Goal: Information Seeking & Learning: Learn about a topic

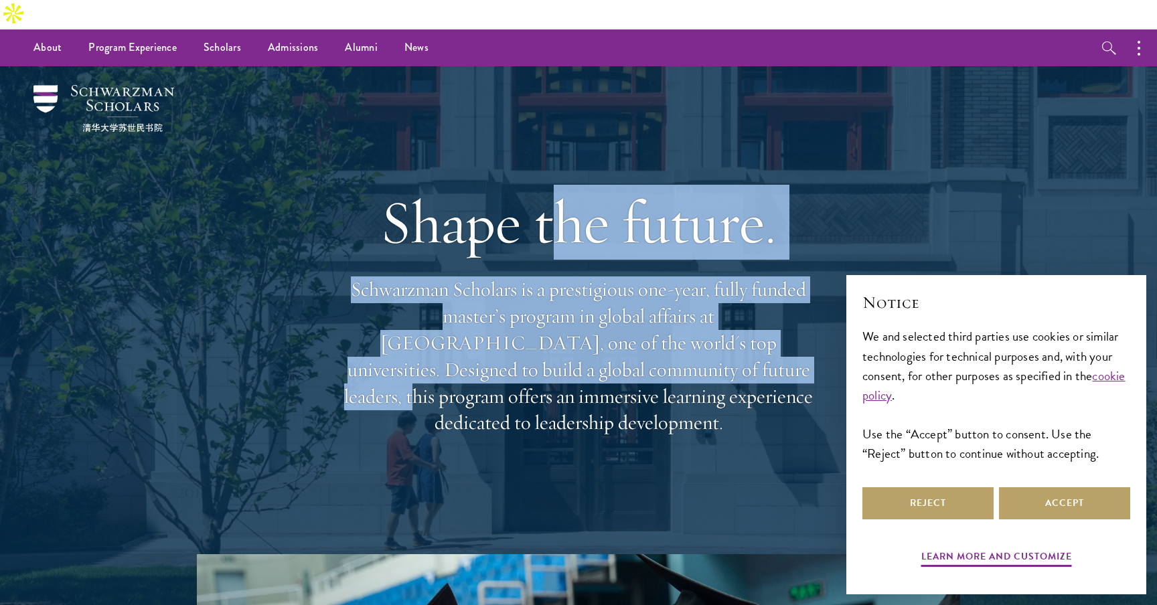
drag, startPoint x: 561, startPoint y: 226, endPoint x: 561, endPoint y: 356, distance: 130.5
click at [561, 352] on div "Shape the future. Schwarzman Scholars is a prestigious one-year, fully funded m…" at bounding box center [578, 311] width 482 height 386
click at [561, 356] on p "Schwarzman Scholars is a prestigious one-year, fully funded master’s program in…" at bounding box center [578, 356] width 482 height 160
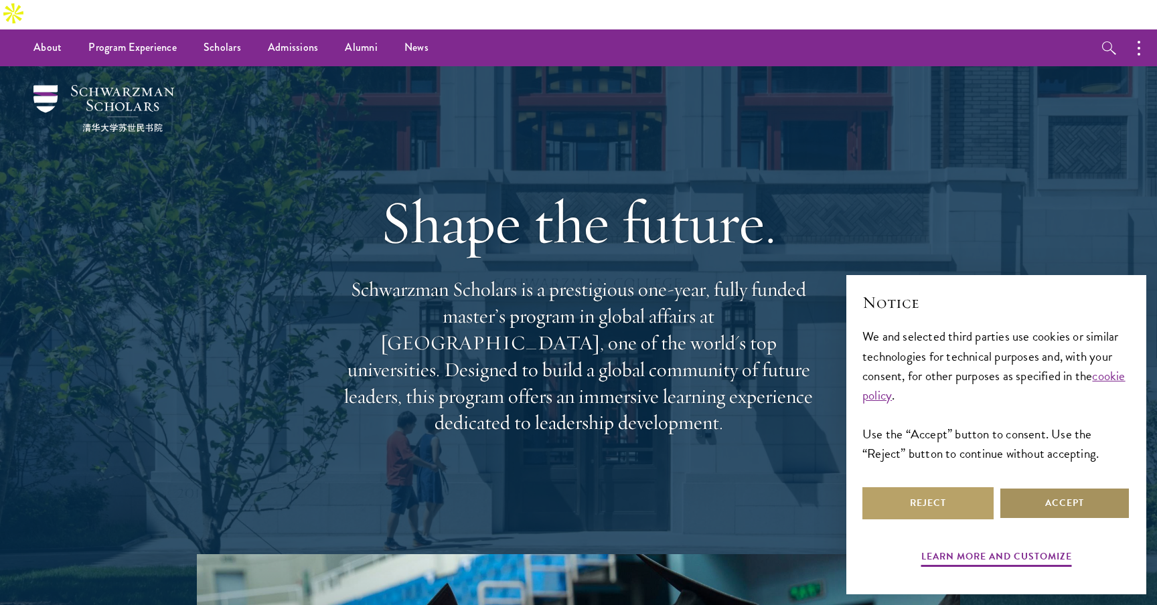
click at [1052, 501] on button "Accept" at bounding box center [1064, 503] width 131 height 32
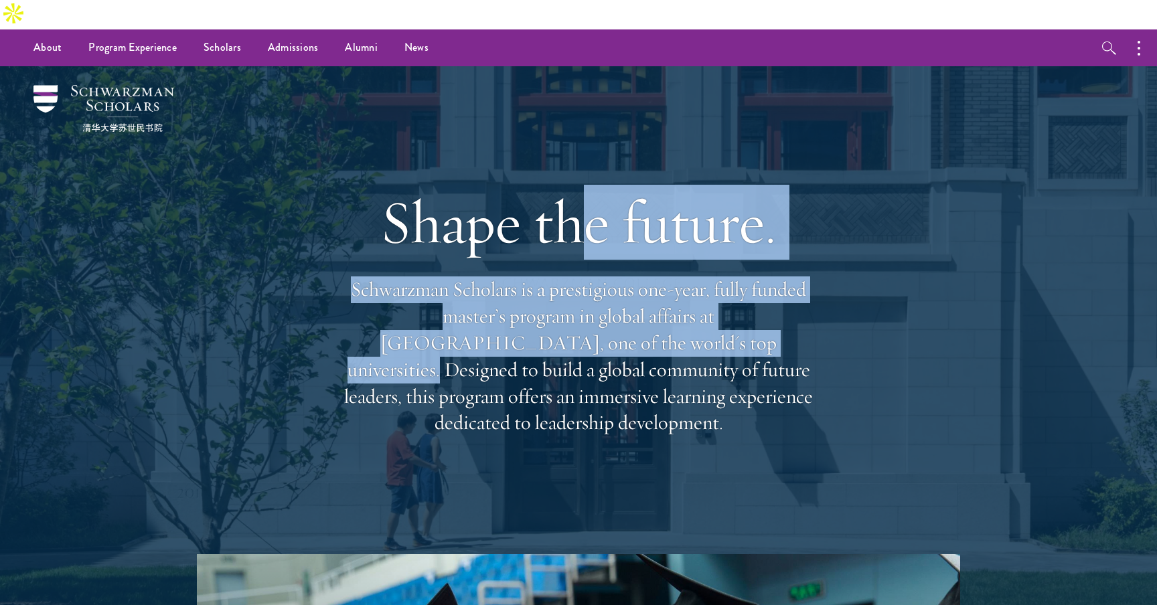
drag, startPoint x: 578, startPoint y: 224, endPoint x: 578, endPoint y: 336, distance: 111.8
click at [578, 335] on div "Shape the future. Schwarzman Scholars is a prestigious one-year, fully funded m…" at bounding box center [578, 311] width 482 height 386
click at [578, 336] on p "Schwarzman Scholars is a prestigious one-year, fully funded master’s program in…" at bounding box center [578, 356] width 482 height 160
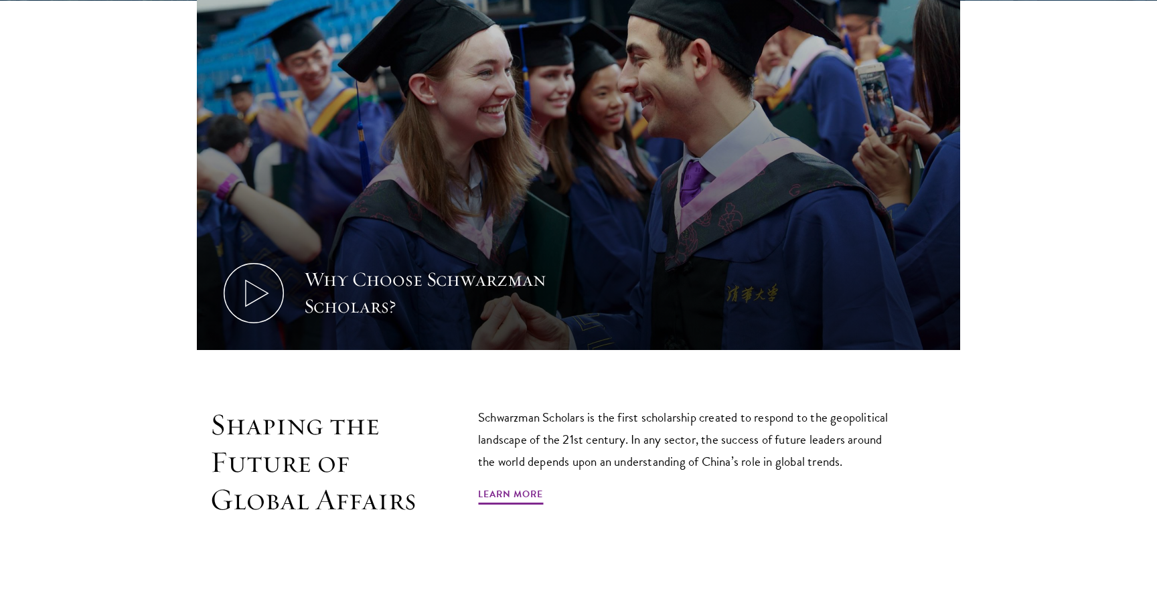
scroll to position [641, 0]
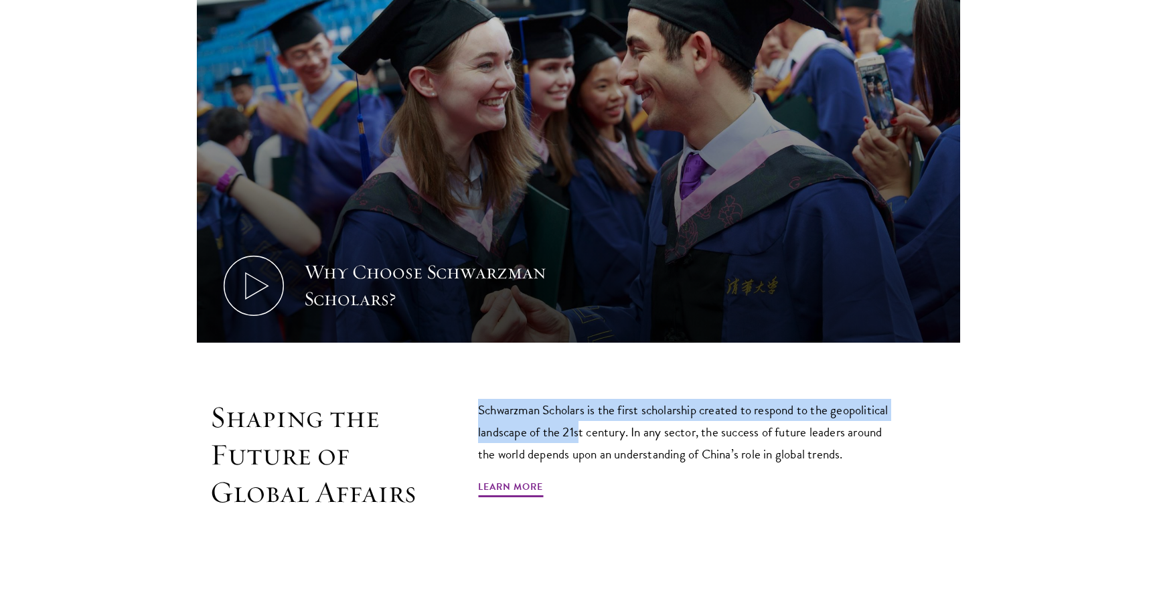
drag, startPoint x: 576, startPoint y: 392, endPoint x: 580, endPoint y: 406, distance: 13.8
click at [580, 406] on p "Schwarzman Scholars is the first scholarship created to respond to the geopolit…" at bounding box center [689, 432] width 422 height 66
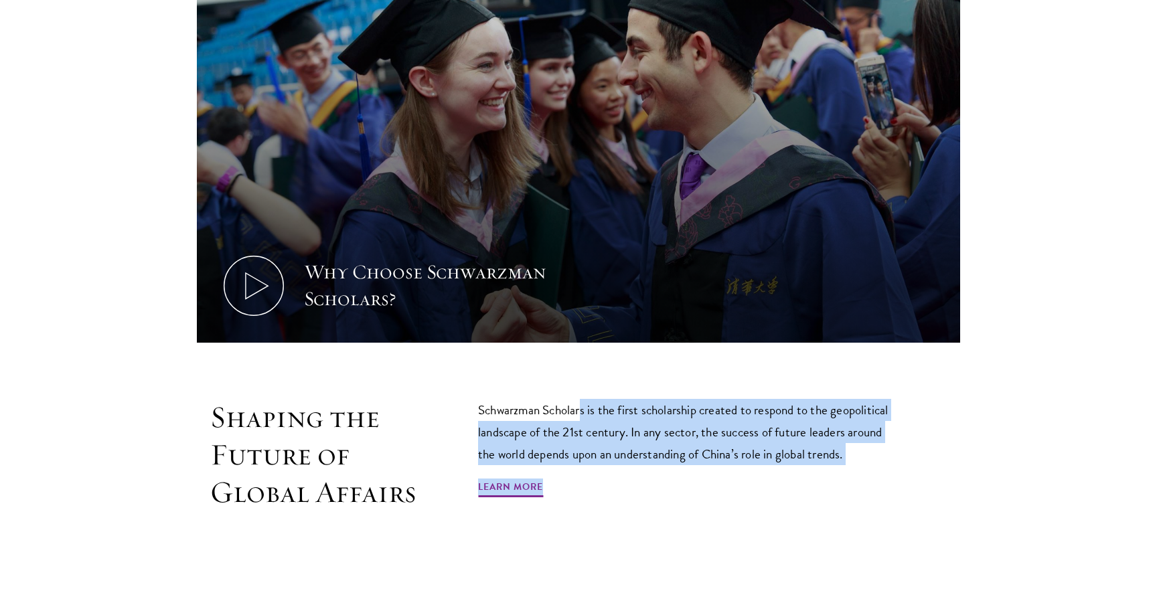
drag, startPoint x: 614, startPoint y: 435, endPoint x: 581, endPoint y: 383, distance: 61.7
click at [581, 399] on div "Schwarzman Scholars is the first scholarship created to respond to the geopolit…" at bounding box center [689, 455] width 422 height 112
click at [581, 399] on p "Schwarzman Scholars is the first scholarship created to respond to the geopolit…" at bounding box center [689, 432] width 422 height 66
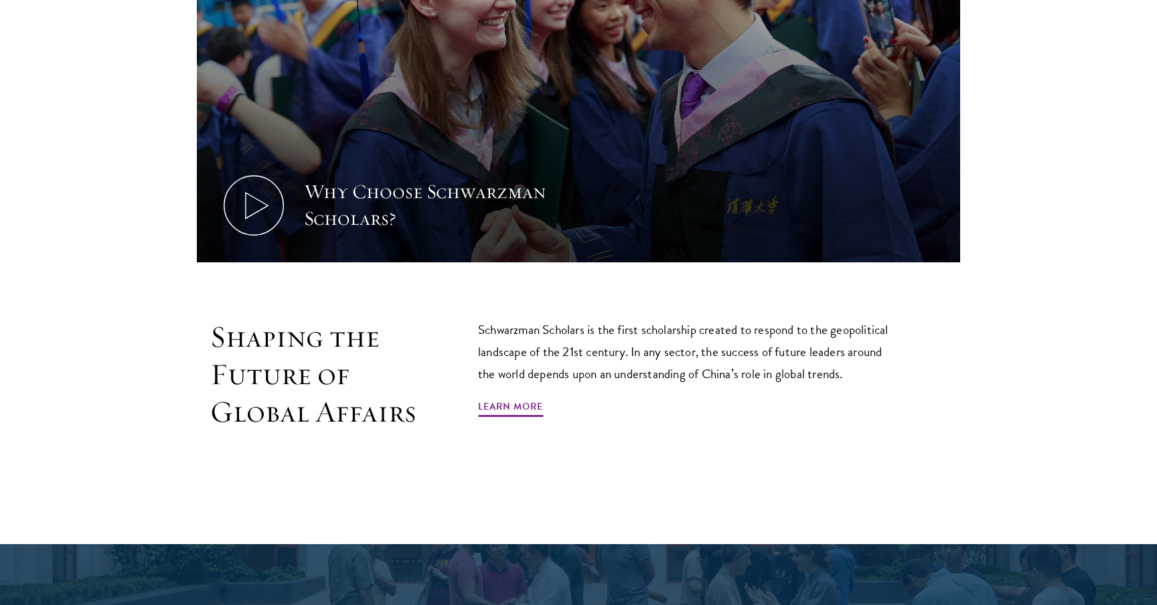
scroll to position [1043, 0]
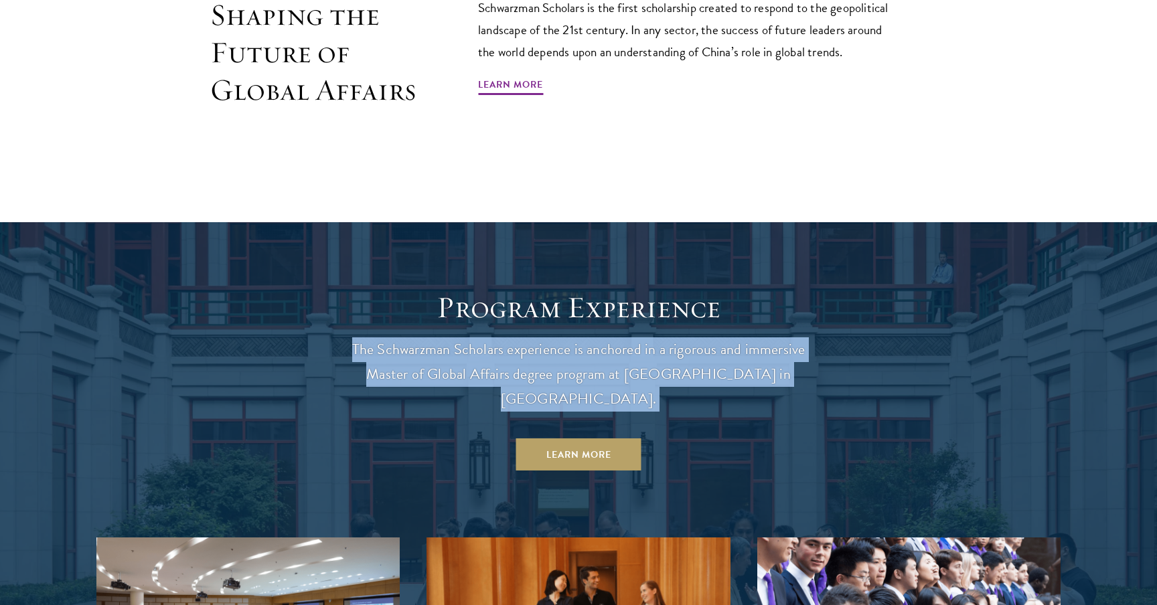
drag, startPoint x: 531, startPoint y: 313, endPoint x: 531, endPoint y: 358, distance: 44.8
click at [531, 357] on header "Program Experience The Schwarzman Scholars experience is anchored in a rigorous…" at bounding box center [578, 379] width 482 height 181
click at [531, 358] on header "Program Experience The Schwarzman Scholars experience is anchored in a rigorous…" at bounding box center [578, 379] width 482 height 181
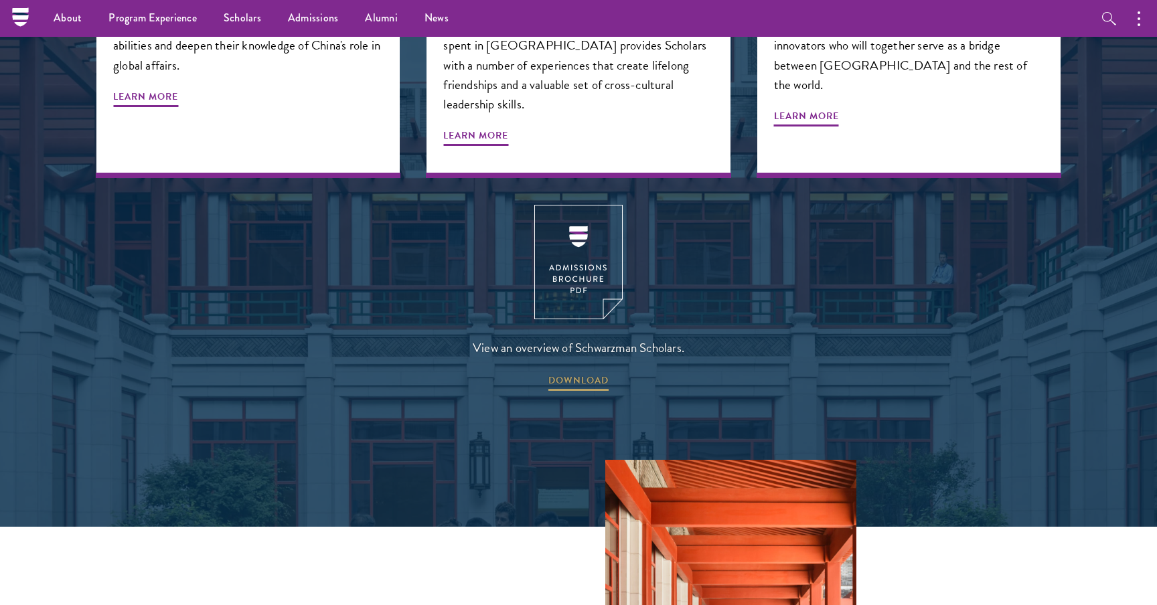
scroll to position [1830, 0]
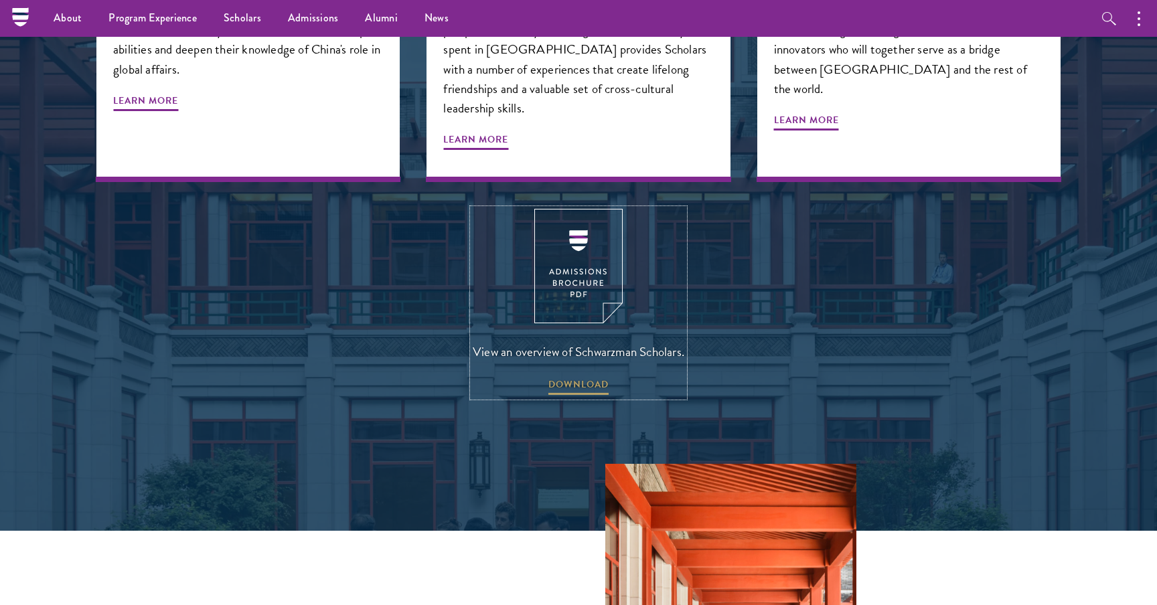
click at [591, 209] on img at bounding box center [578, 266] width 88 height 114
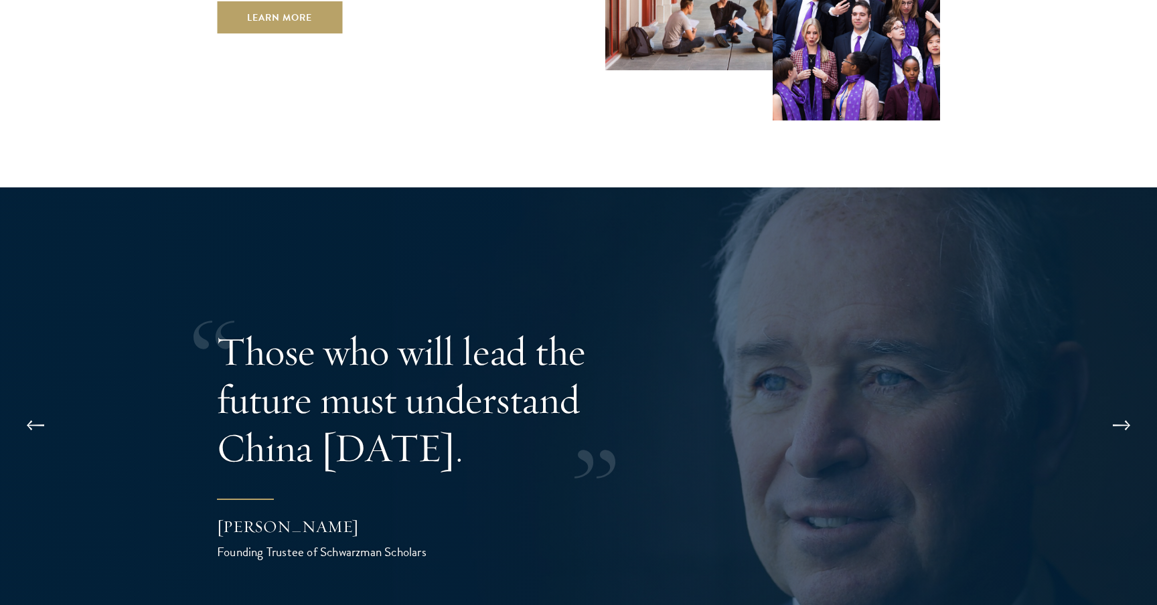
scroll to position [2568, 0]
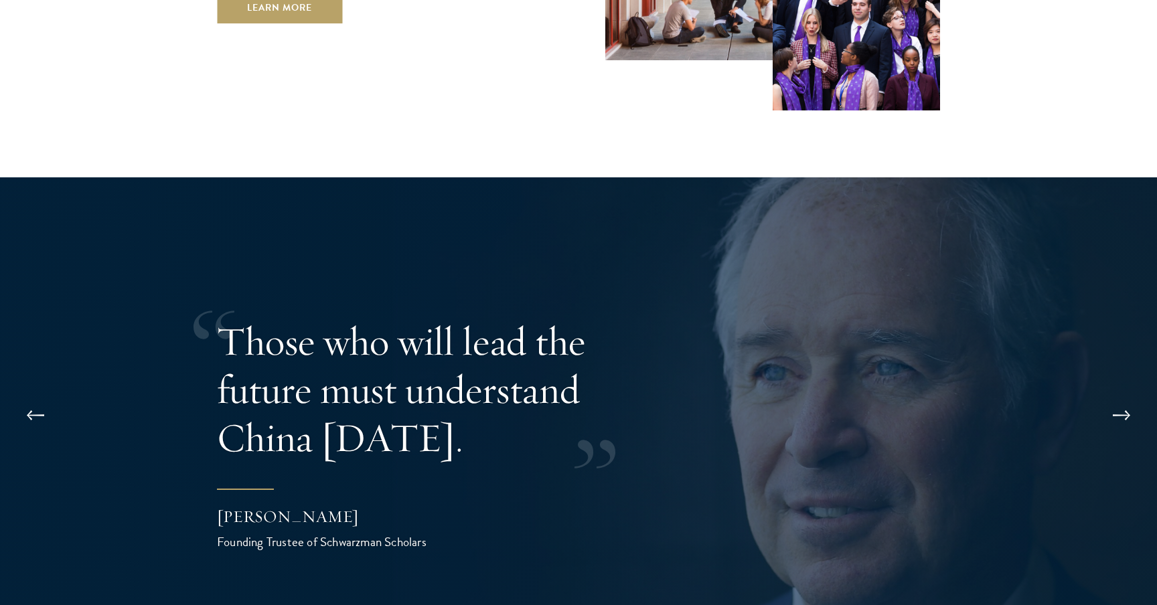
drag, startPoint x: 356, startPoint y: 276, endPoint x: 356, endPoint y: 367, distance: 91.0
click at [356, 367] on p "Those who will lead the future must understand China [DATE]." at bounding box center [434, 389] width 435 height 145
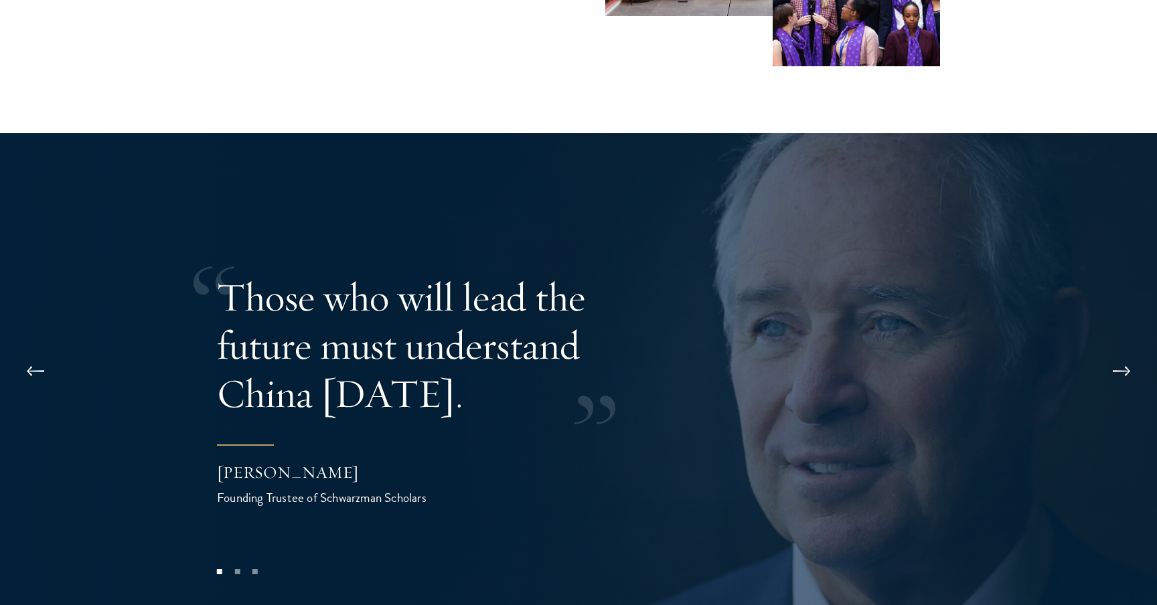
scroll to position [2618, 0]
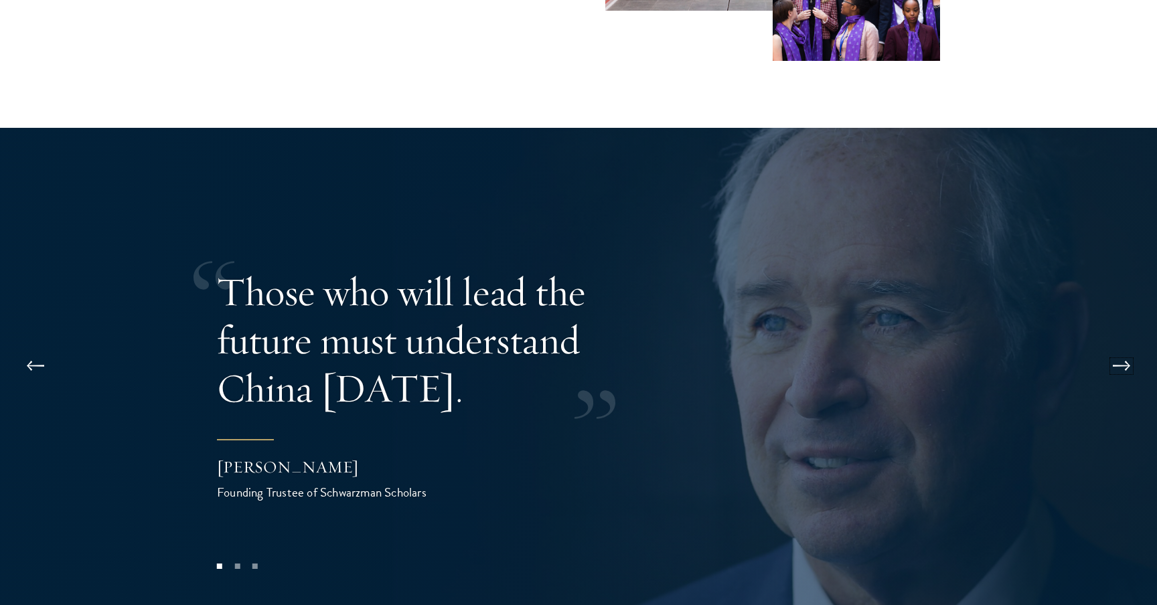
click at [1114, 347] on button at bounding box center [1121, 365] width 44 height 37
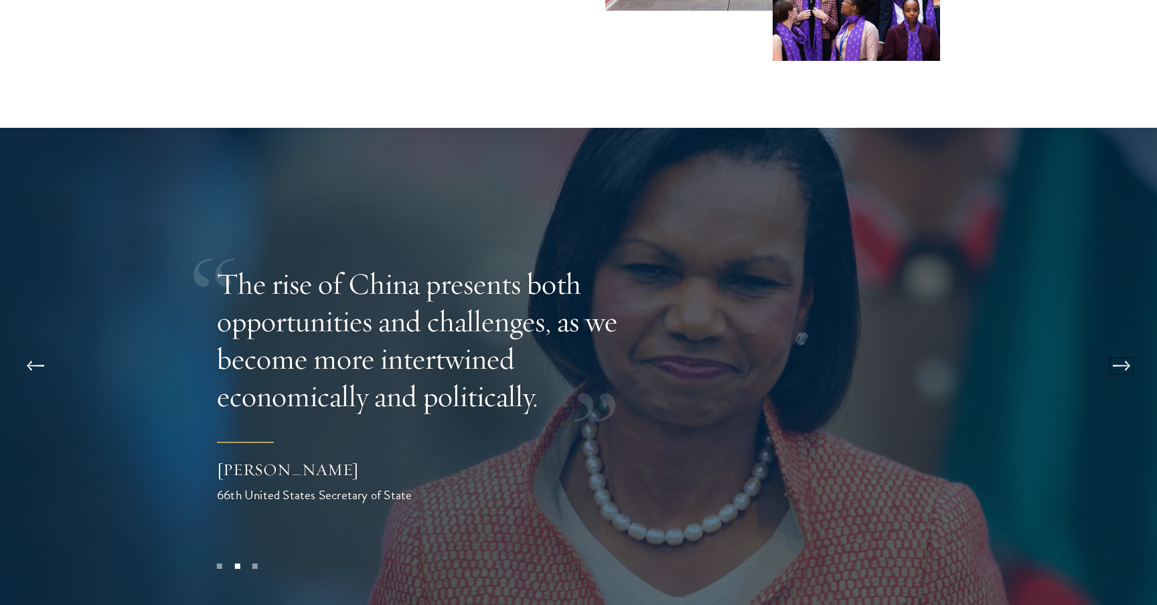
click at [1114, 347] on button at bounding box center [1121, 365] width 44 height 37
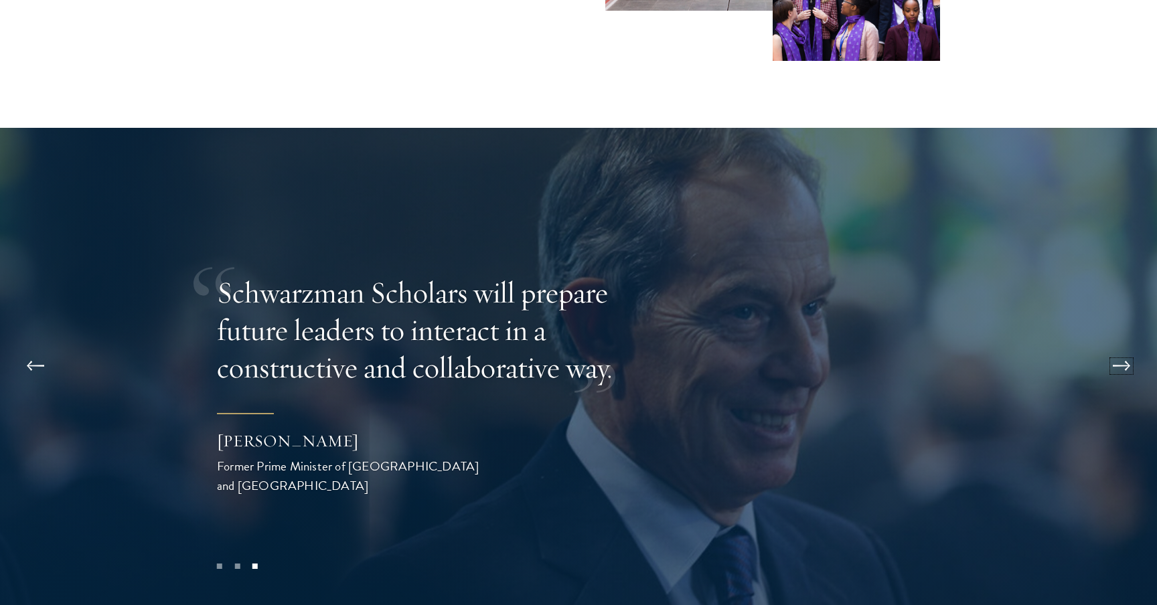
click at [1114, 347] on button at bounding box center [1121, 365] width 44 height 37
click at [1115, 347] on button at bounding box center [1121, 365] width 44 height 37
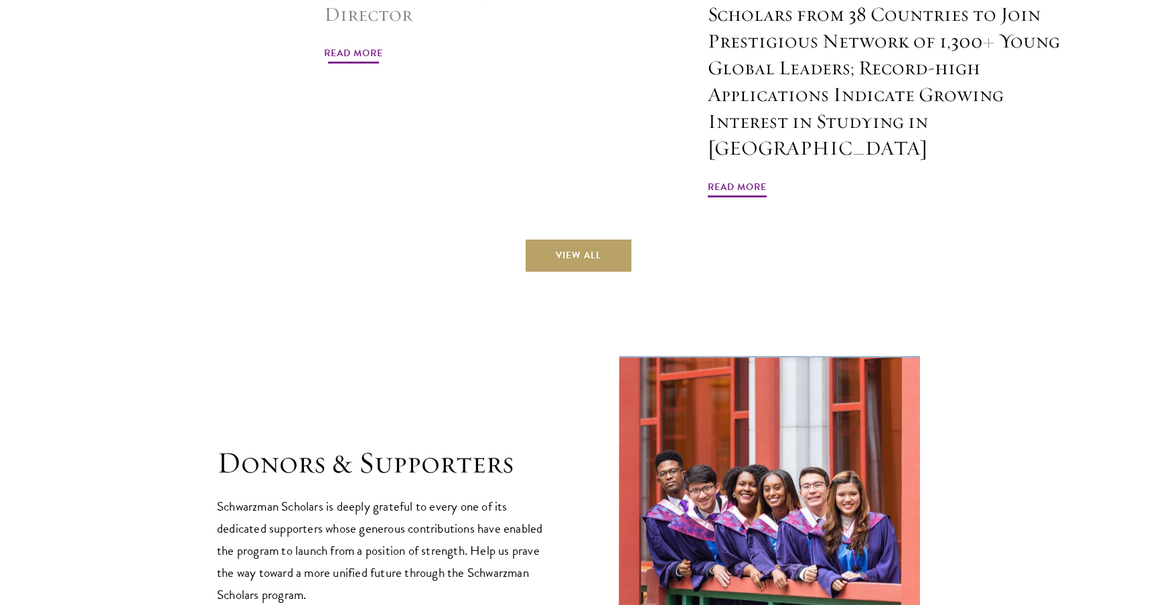
scroll to position [3572, 0]
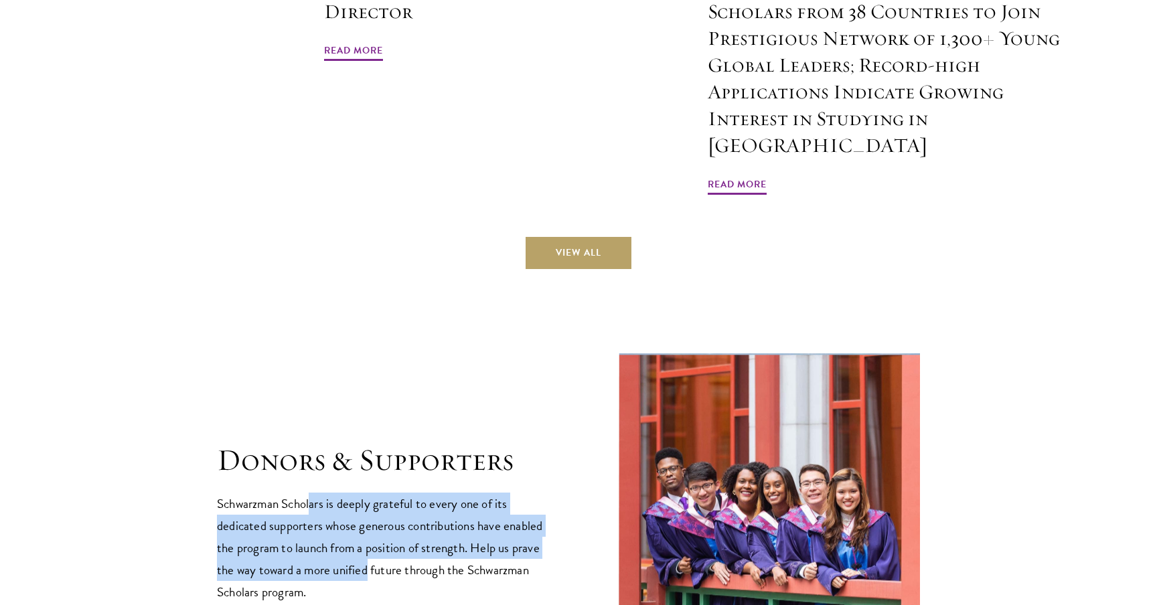
drag, startPoint x: 336, startPoint y: 438, endPoint x: 369, endPoint y: 467, distance: 43.7
click at [368, 493] on p "Schwarzman Scholars is deeply grateful to every one of its dedicated supporters…" at bounding box center [384, 548] width 335 height 110
click at [369, 493] on p "Schwarzman Scholars is deeply grateful to every one of its dedicated supporters…" at bounding box center [384, 548] width 335 height 110
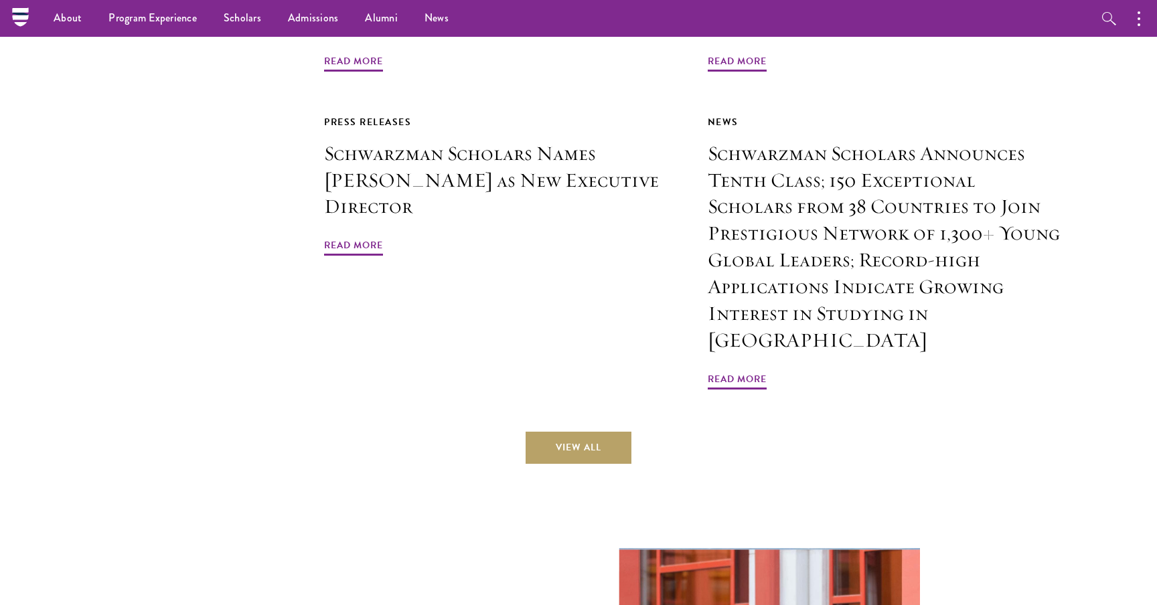
scroll to position [3376, 0]
